Goal: Information Seeking & Learning: Learn about a topic

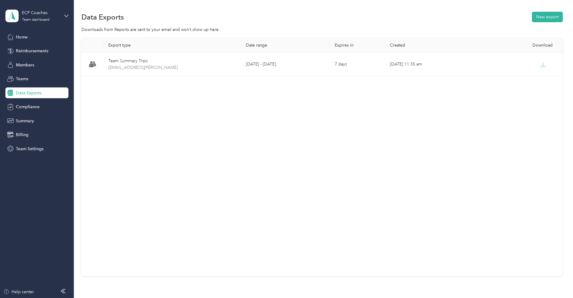
click at [37, 95] on span "Data Exports" at bounding box center [29, 93] width 26 height 6
click at [23, 39] on span "Home" at bounding box center [22, 37] width 12 height 6
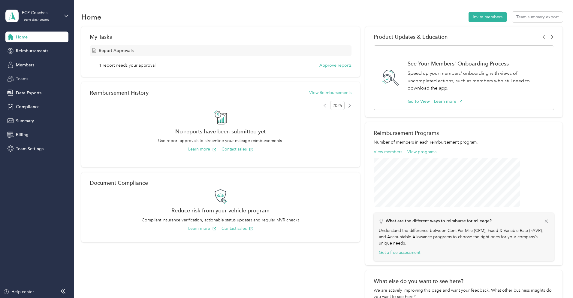
click at [25, 77] on span "Teams" at bounding box center [22, 79] width 12 height 6
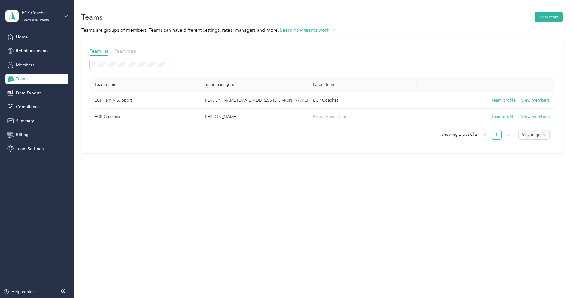
click at [136, 50] on span "Team tree" at bounding box center [125, 51] width 21 height 6
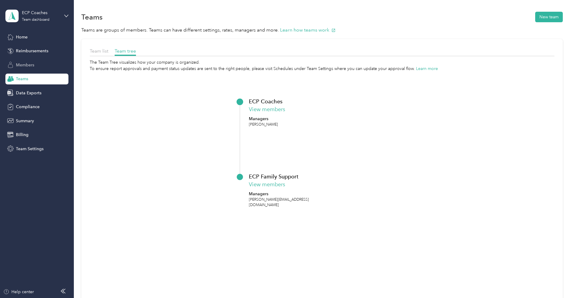
click at [32, 64] on span "Members" at bounding box center [25, 65] width 18 height 6
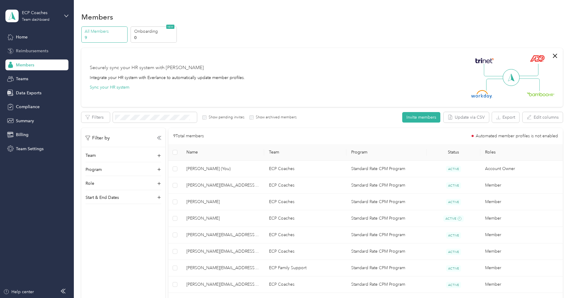
click at [34, 48] on span "Reimbursements" at bounding box center [32, 51] width 32 height 6
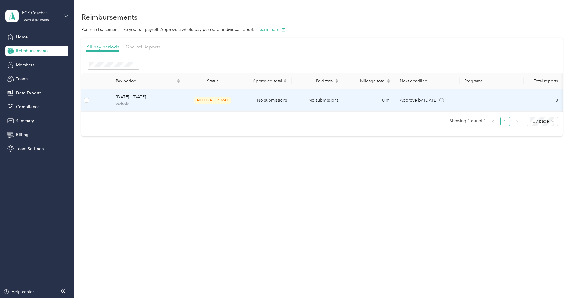
click at [167, 98] on span "[DATE] - [DATE]" at bounding box center [148, 97] width 65 height 7
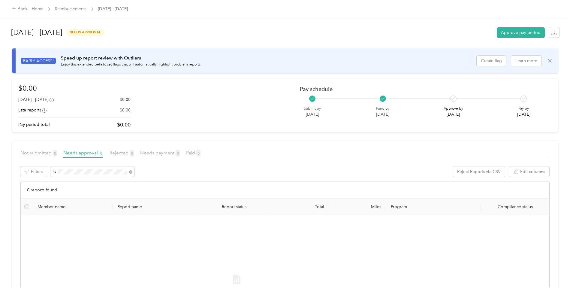
click at [254, 112] on div "$0.00 [DATE] - [DATE] $0.00 Late reports $0.00 Pay period total $0.00 Pay sched…" at bounding box center [284, 106] width 533 height 46
click at [28, 9] on div "Back" at bounding box center [20, 8] width 16 height 7
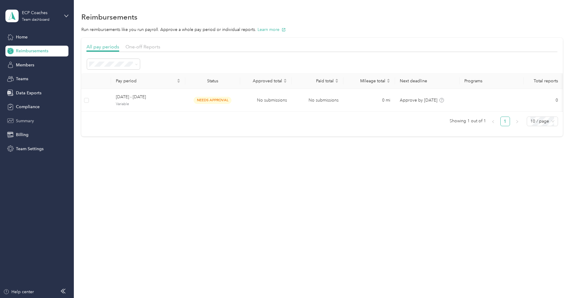
click at [30, 119] on span "Summary" at bounding box center [25, 121] width 18 height 6
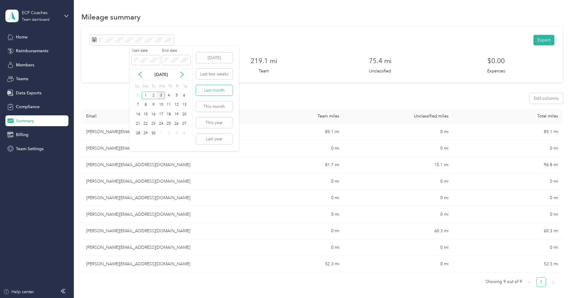
click at [215, 89] on button "Last month" at bounding box center [214, 90] width 37 height 11
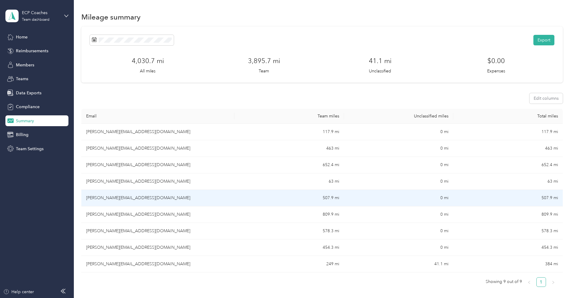
click at [321, 197] on td "507.9 mi" at bounding box center [288, 198] width 109 height 17
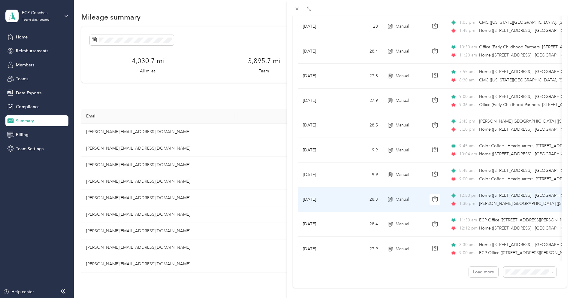
scroll to position [469, 0]
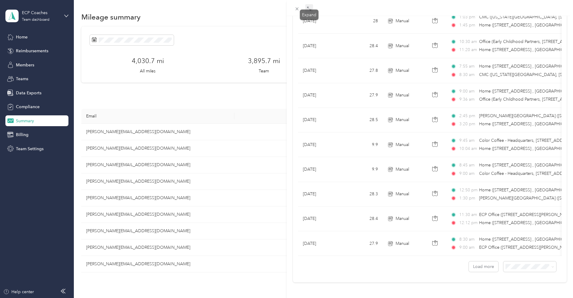
click at [312, 9] on span at bounding box center [309, 8] width 8 height 8
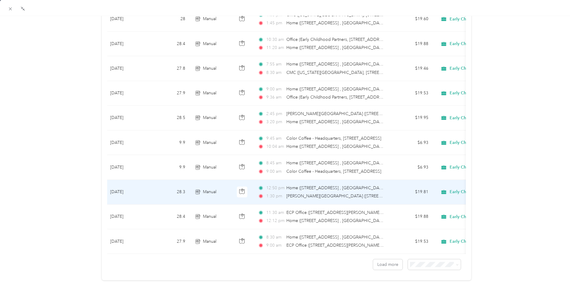
scroll to position [0, 0]
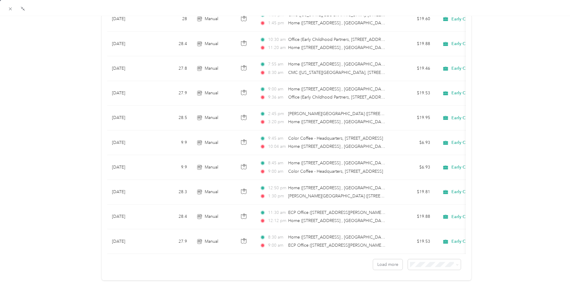
click at [283, 212] on div at bounding box center [284, 149] width 4 height 298
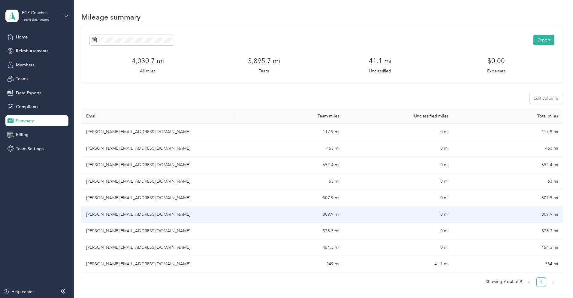
click at [283, 212] on td "809.9 mi" at bounding box center [288, 214] width 109 height 17
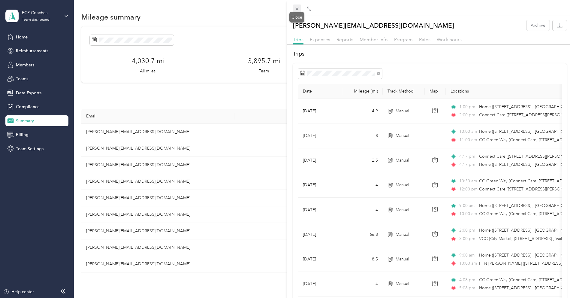
click at [297, 8] on icon at bounding box center [296, 9] width 3 height 3
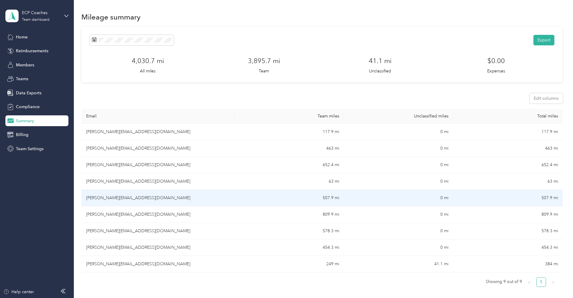
click at [166, 195] on td "[PERSON_NAME][EMAIL_ADDRESS][DOMAIN_NAME]" at bounding box center [157, 198] width 153 height 17
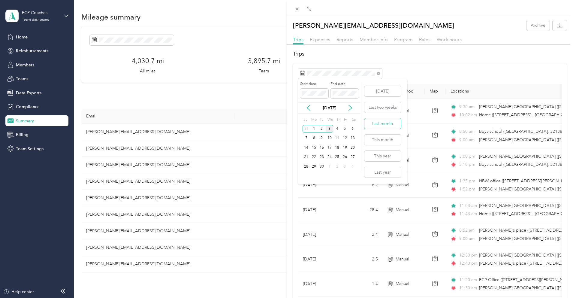
click at [382, 120] on button "Last month" at bounding box center [382, 123] width 37 height 11
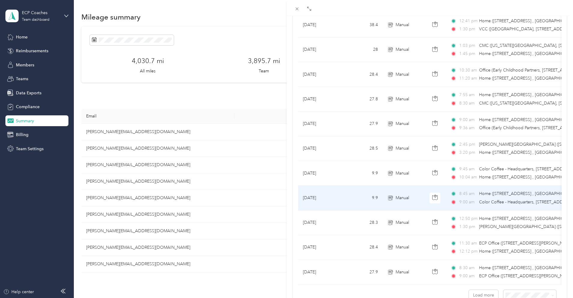
scroll to position [428, 0]
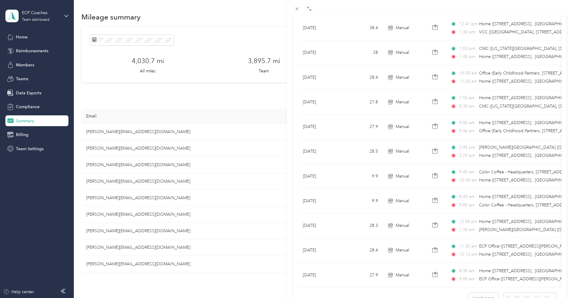
click at [220, 281] on div "[PERSON_NAME][EMAIL_ADDRESS][DOMAIN_NAME] Archive Trips Expenses Reports Member…" at bounding box center [286, 149] width 573 height 298
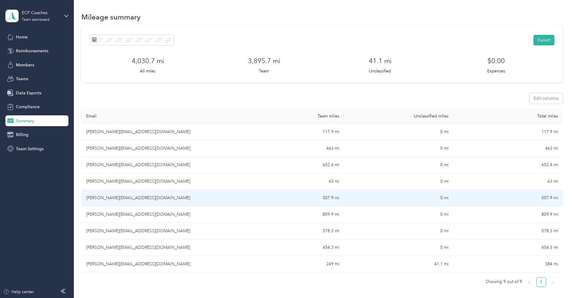
click at [158, 198] on td "[PERSON_NAME][EMAIL_ADDRESS][DOMAIN_NAME]" at bounding box center [157, 198] width 153 height 17
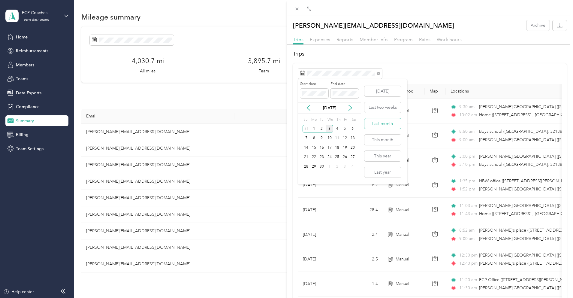
click at [387, 124] on button "Last month" at bounding box center [382, 123] width 37 height 11
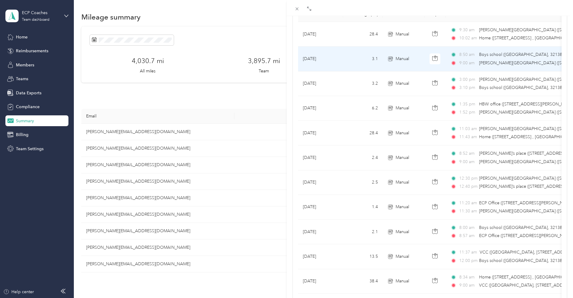
scroll to position [81, 0]
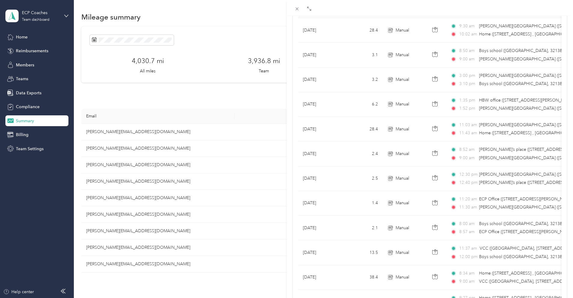
click at [258, 98] on div "[PERSON_NAME][EMAIL_ADDRESS][DOMAIN_NAME] Archive Trips Expenses Reports Member…" at bounding box center [286, 149] width 573 height 298
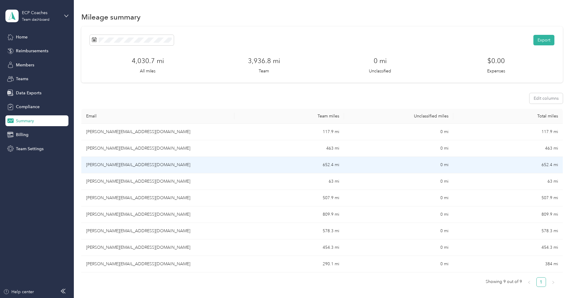
click at [191, 164] on td "[PERSON_NAME][EMAIL_ADDRESS][DOMAIN_NAME]" at bounding box center [157, 165] width 153 height 17
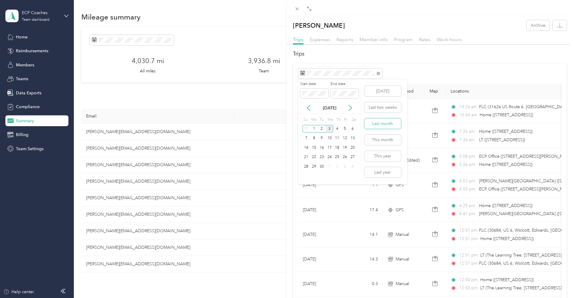
click at [381, 126] on button "Last month" at bounding box center [382, 123] width 37 height 11
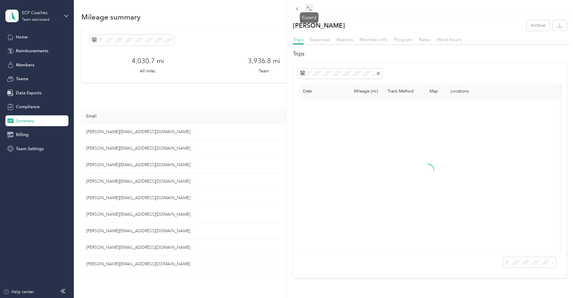
click at [310, 11] on icon at bounding box center [309, 8] width 5 height 5
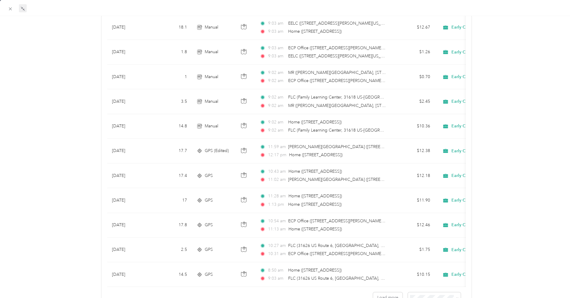
scroll to position [471, 0]
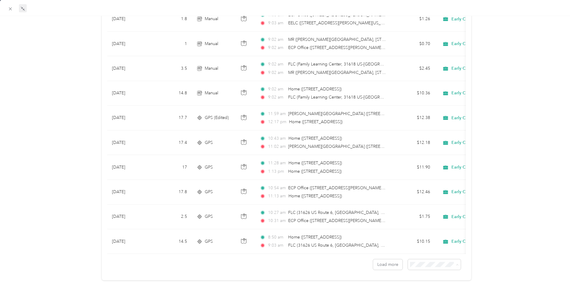
click at [423, 293] on li "100 per load" at bounding box center [430, 292] width 53 height 11
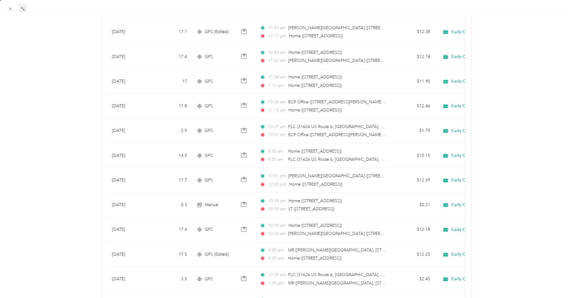
scroll to position [548, 0]
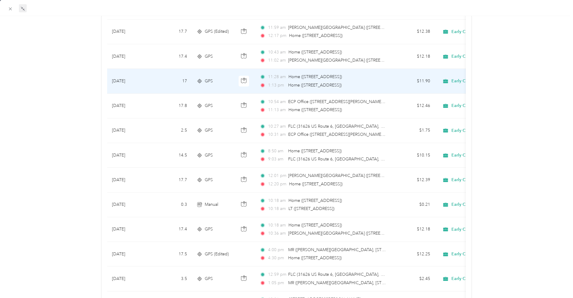
click at [297, 84] on span "Home ([STREET_ADDRESS])" at bounding box center [314, 85] width 53 height 5
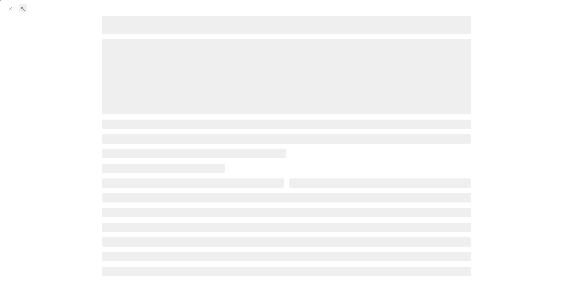
scroll to position [59, 0]
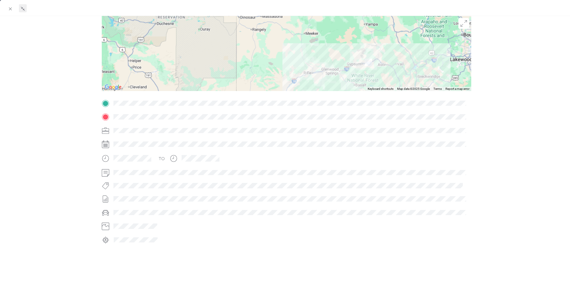
click at [314, 132] on div "TO" at bounding box center [286, 171] width 369 height 146
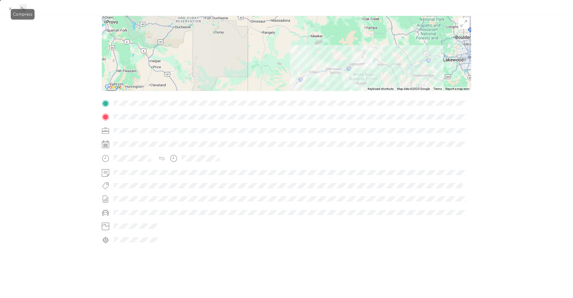
click at [23, 7] on icon at bounding box center [22, 8] width 5 height 5
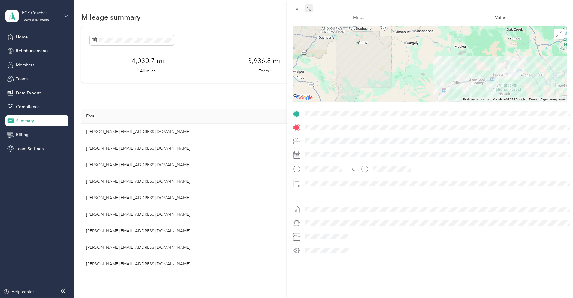
scroll to position [49, 0]
click at [296, 11] on icon at bounding box center [296, 8] width 5 height 5
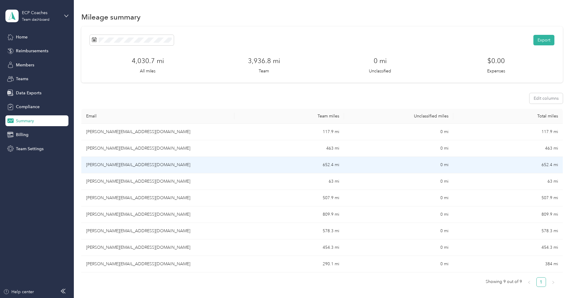
click at [161, 164] on td "[PERSON_NAME][EMAIL_ADDRESS][DOMAIN_NAME]" at bounding box center [157, 165] width 153 height 17
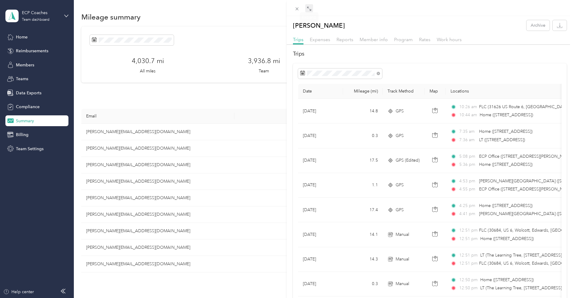
click at [310, 8] on icon at bounding box center [309, 8] width 5 height 5
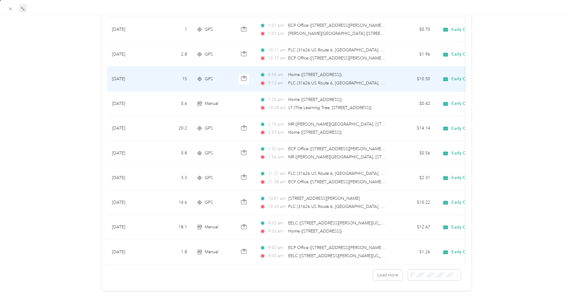
scroll to position [455, 0]
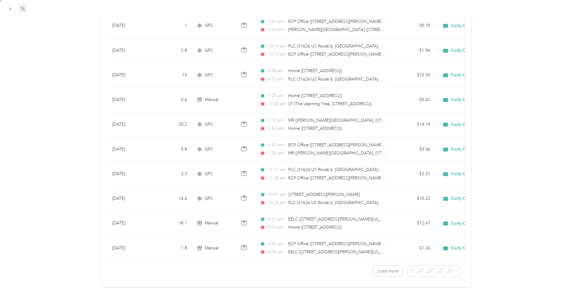
click at [422, 255] on li "50 per load" at bounding box center [430, 253] width 53 height 11
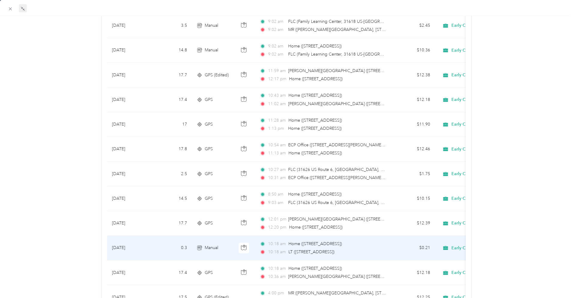
scroll to position [723, 0]
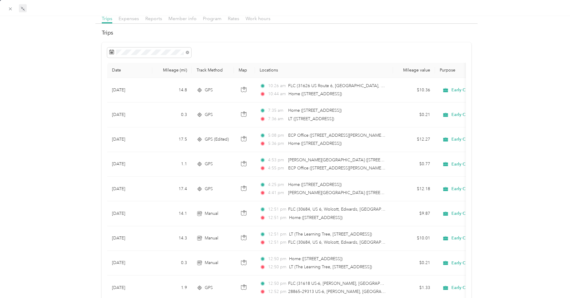
scroll to position [0, 0]
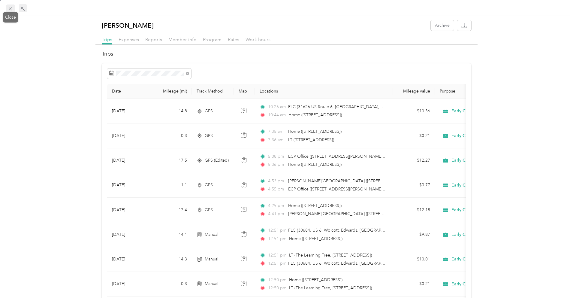
click at [10, 8] on icon at bounding box center [10, 8] width 5 height 5
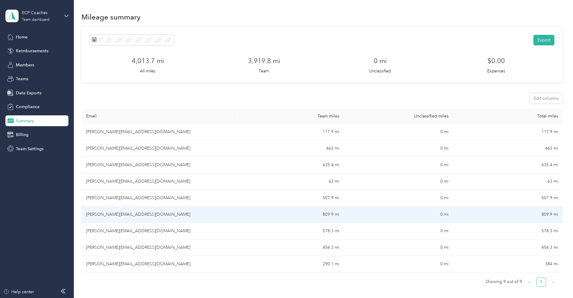
click at [201, 212] on td "[PERSON_NAME][EMAIL_ADDRESS][DOMAIN_NAME]" at bounding box center [157, 214] width 153 height 17
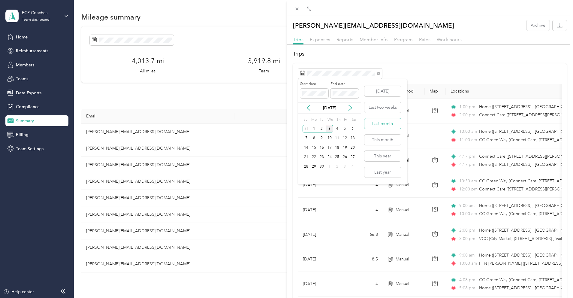
click at [383, 123] on button "Last month" at bounding box center [382, 123] width 37 height 11
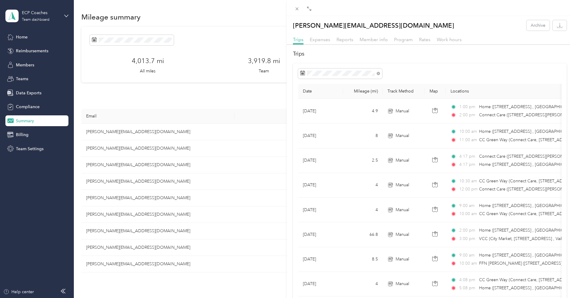
click at [217, 90] on div "[PERSON_NAME][EMAIL_ADDRESS][DOMAIN_NAME] Archive Trips Expenses Reports Member…" at bounding box center [286, 149] width 573 height 298
